Goal: Task Accomplishment & Management: Use online tool/utility

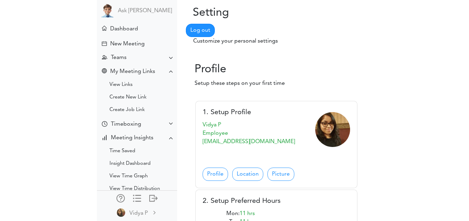
scroll to position [244, 0]
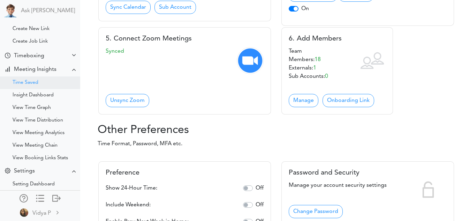
scroll to position [69, 0]
click at [34, 83] on div "Time Saved" at bounding box center [26, 82] width 26 height 3
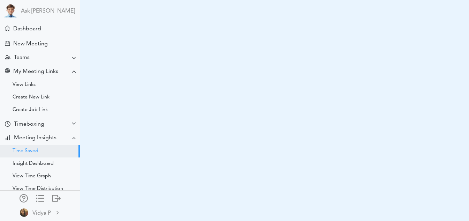
select select "monthly"
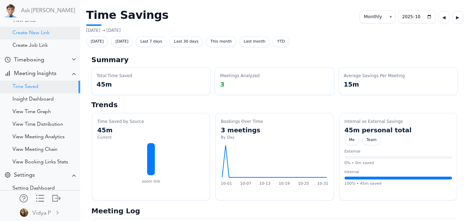
scroll to position [65, 0]
click at [36, 95] on div "Insight Dashboard" at bounding box center [40, 98] width 80 height 13
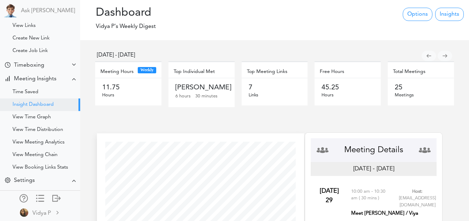
scroll to position [59, 0]
click at [451, 14] on link "Insights" at bounding box center [450, 14] width 29 height 13
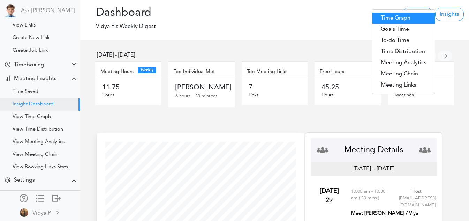
click at [395, 20] on link "Time Graph" at bounding box center [404, 18] width 62 height 11
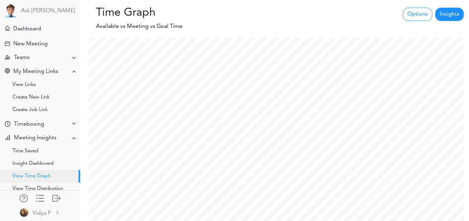
scroll to position [292, 386]
click at [452, 16] on link "Insights" at bounding box center [450, 14] width 29 height 13
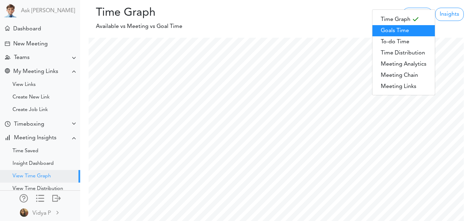
click at [407, 31] on link "Goals Time" at bounding box center [404, 30] width 62 height 11
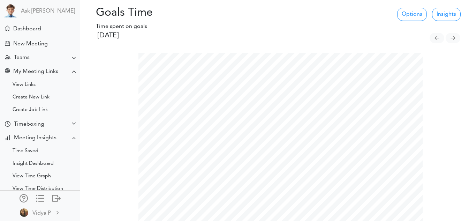
scroll to position [178, 295]
click at [454, 9] on link "Insights" at bounding box center [446, 14] width 29 height 13
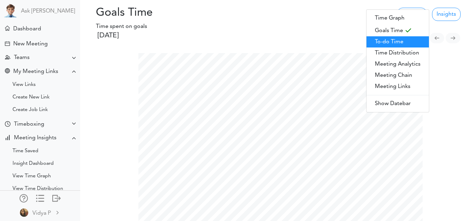
click at [402, 41] on link "To-do Time" at bounding box center [398, 41] width 62 height 11
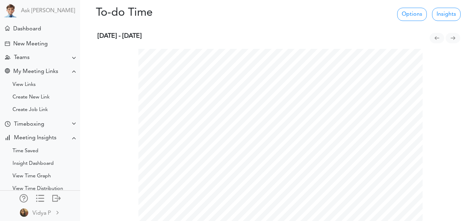
scroll to position [178, 295]
click at [447, 15] on link "Insights" at bounding box center [446, 14] width 29 height 13
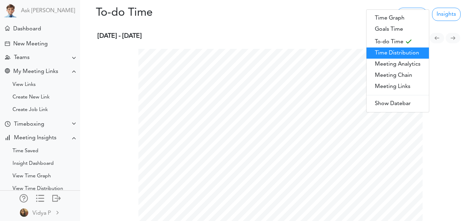
click at [403, 54] on link "Time Distribution" at bounding box center [398, 52] width 62 height 11
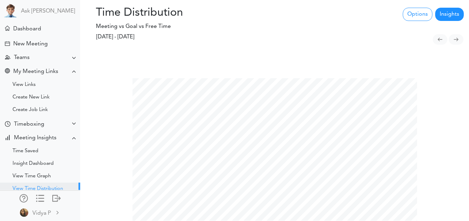
scroll to position [221, 469]
click at [456, 12] on link "Insights" at bounding box center [450, 14] width 29 height 13
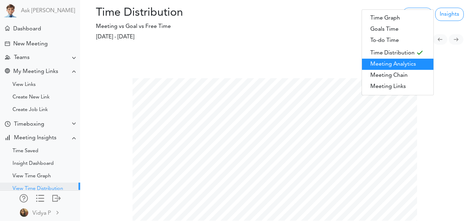
click at [406, 63] on link "Meeting Analytics" at bounding box center [398, 64] width 72 height 11
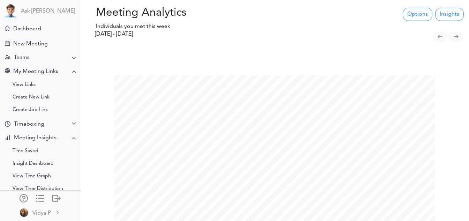
scroll to position [221, 469]
click at [452, 8] on link "Insights" at bounding box center [450, 14] width 29 height 13
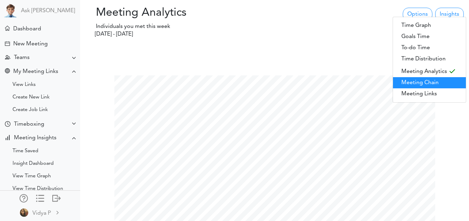
click at [416, 79] on link "Meeting Chain" at bounding box center [429, 82] width 73 height 11
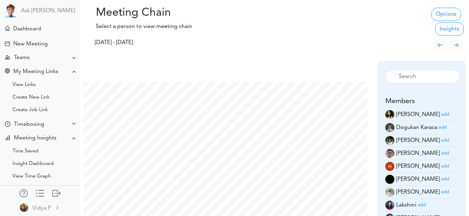
scroll to position [163, 295]
click at [451, 26] on link "Insights" at bounding box center [450, 28] width 29 height 13
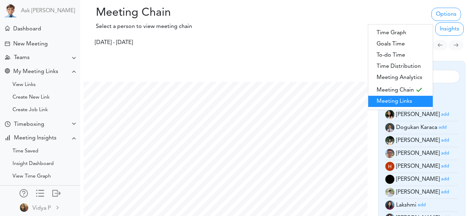
click at [404, 98] on link "Meeting Links" at bounding box center [401, 101] width 65 height 11
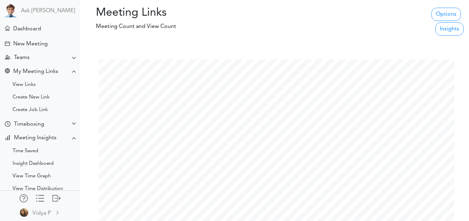
scroll to position [16, 0]
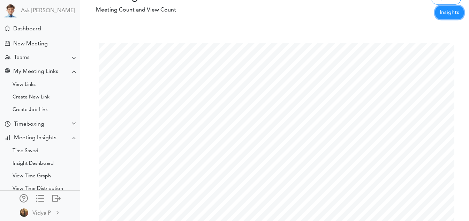
click at [452, 17] on link "Insights" at bounding box center [450, 12] width 29 height 13
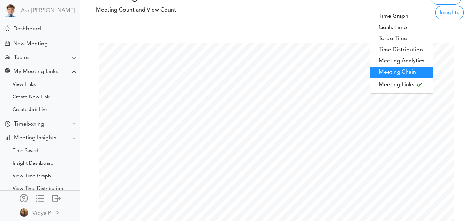
click at [398, 72] on link "Meeting Chain" at bounding box center [402, 72] width 63 height 11
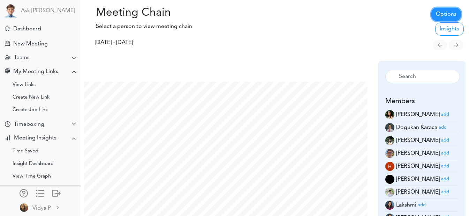
click at [435, 12] on link "Options" at bounding box center [447, 14] width 30 height 13
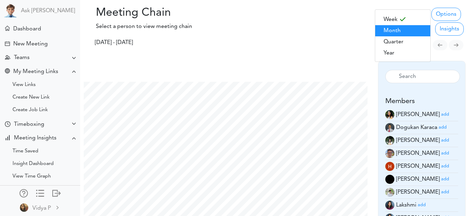
click at [396, 31] on link "Month" at bounding box center [403, 30] width 55 height 11
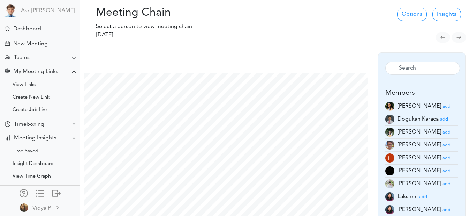
scroll to position [163, 295]
click at [415, 14] on link "Options" at bounding box center [413, 14] width 30 height 13
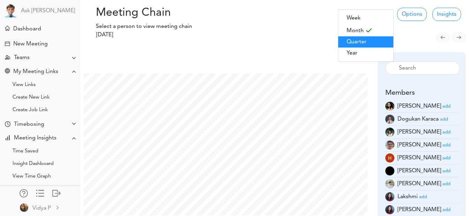
click at [381, 37] on link "Quarter" at bounding box center [366, 41] width 55 height 11
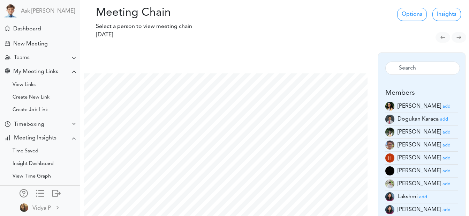
scroll to position [163, 295]
click at [450, 14] on link "Insights" at bounding box center [447, 14] width 29 height 13
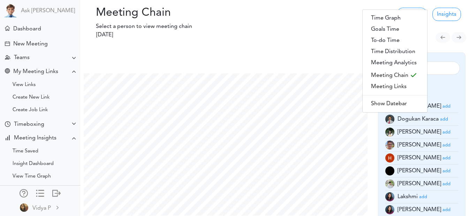
click at [323, 26] on div "Processing... Please wait." at bounding box center [275, 21] width 130 height 30
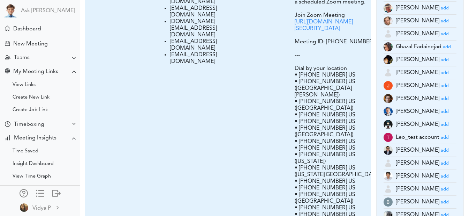
scroll to position [705, 2]
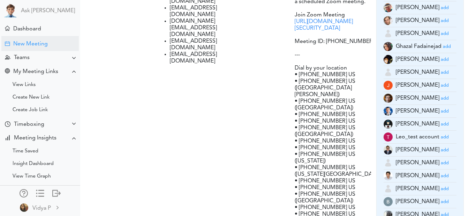
click at [37, 38] on div "New Meeting" at bounding box center [39, 43] width 77 height 15
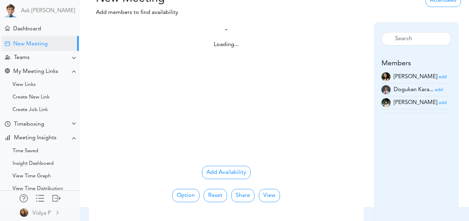
scroll to position [15, 0]
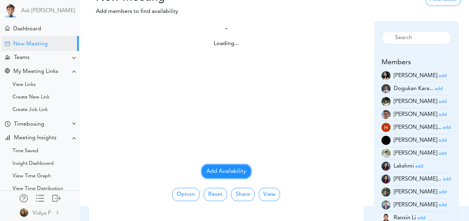
click at [217, 176] on button "Add Availability" at bounding box center [226, 171] width 49 height 13
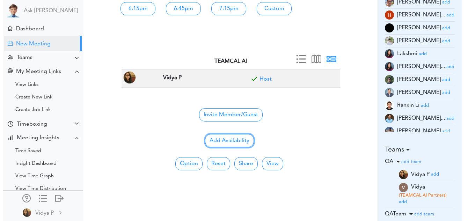
scroll to position [130, 0]
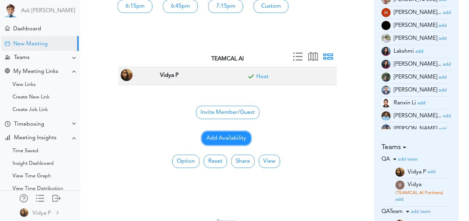
click at [243, 135] on button "Add Availability" at bounding box center [226, 138] width 49 height 13
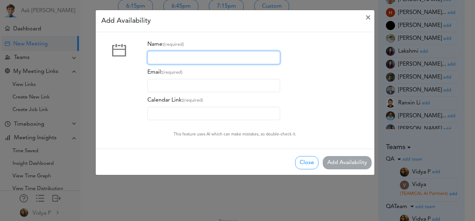
click at [181, 55] on input "Name: (required)" at bounding box center [213, 57] width 133 height 13
type input "[PERSON_NAME]"
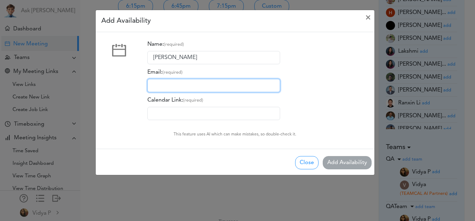
click at [181, 86] on input "Email: (required)" at bounding box center [213, 85] width 133 height 13
type input "[EMAIL_ADDRESS][DOMAIN_NAME]"
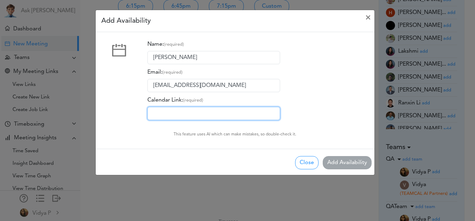
click at [172, 116] on input "Calendar Link: (required)" at bounding box center [213, 113] width 133 height 13
type input "[URL][DOMAIN_NAME]"
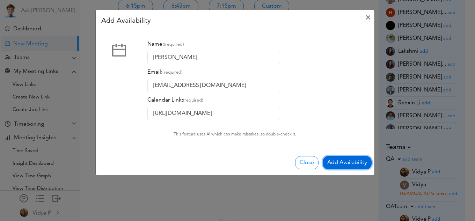
click at [342, 160] on button "Add Availability" at bounding box center [346, 162] width 49 height 13
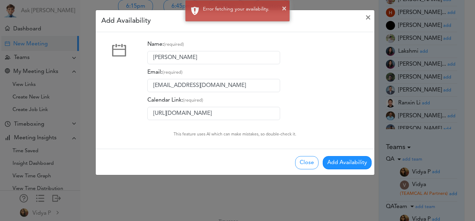
click at [366, 12] on div "× Error fetching your availability." at bounding box center [237, 11] width 475 height 22
click at [367, 16] on div "× Error fetching your availability." at bounding box center [237, 11] width 475 height 22
